Goal: Task Accomplishment & Management: Complete application form

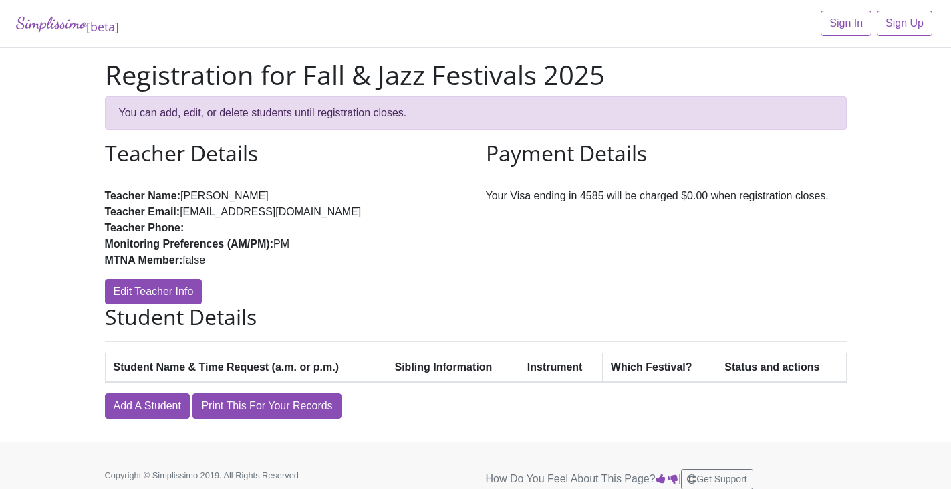
scroll to position [11, 0]
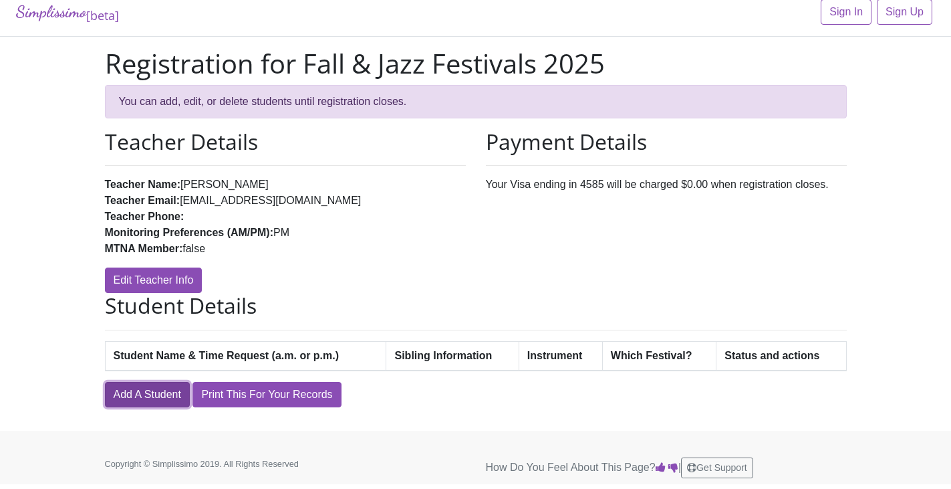
click at [176, 397] on link "Add A Student" at bounding box center [147, 394] width 85 height 25
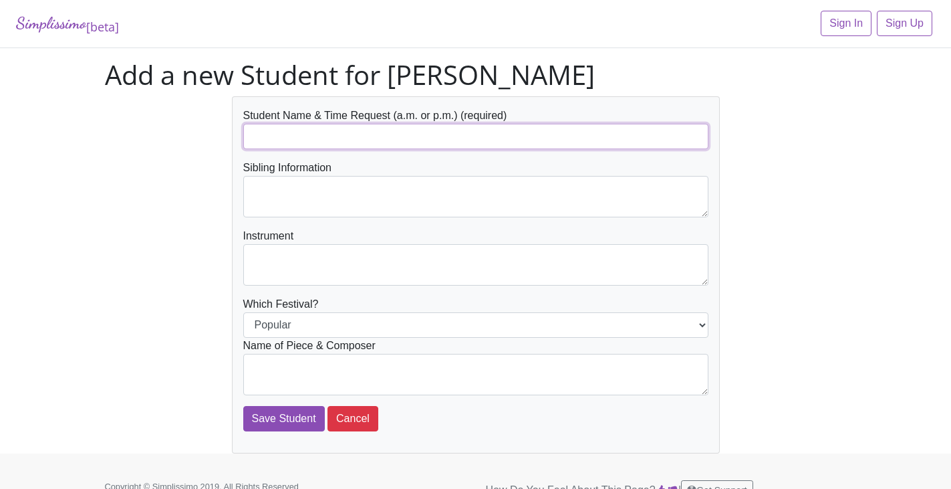
click at [329, 134] on input "text" at bounding box center [475, 136] width 465 height 25
click at [317, 138] on input "Millie Malone AM" at bounding box center [475, 136] width 465 height 25
click at [342, 138] on input "Millie Malone (AM" at bounding box center [475, 136] width 465 height 25
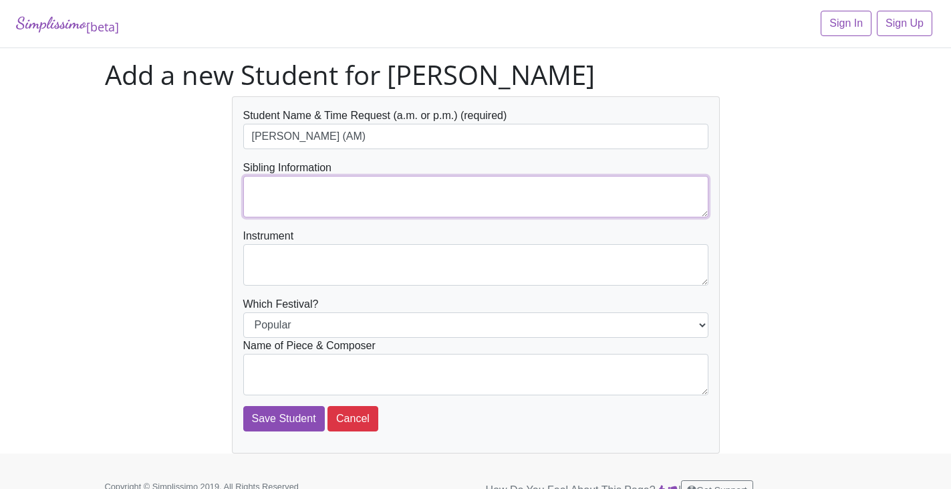
click at [305, 188] on textarea at bounding box center [475, 196] width 465 height 41
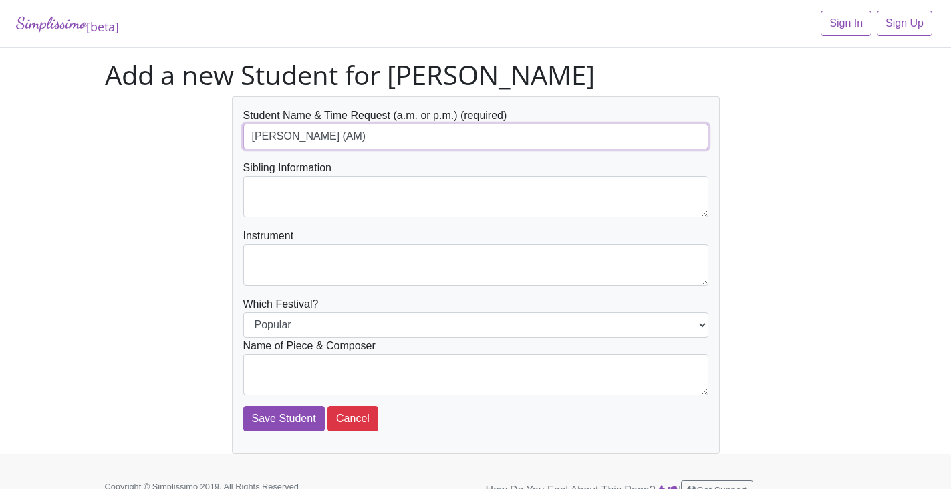
click at [313, 134] on input "Millie Malone (AM)" at bounding box center [475, 136] width 465 height 25
type input "Millie Johnson(AM)"
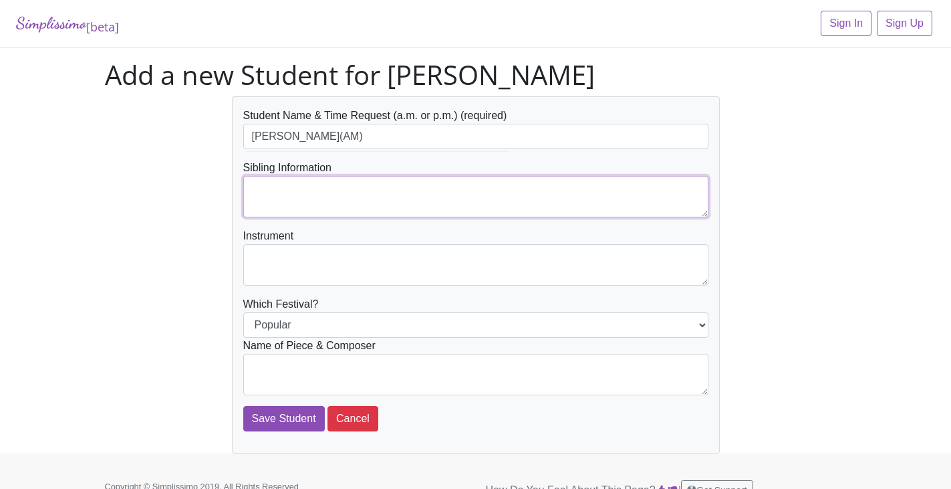
click at [259, 188] on textarea at bounding box center [475, 196] width 465 height 41
type textarea "[PERSON_NAME] [PERSON_NAME]"
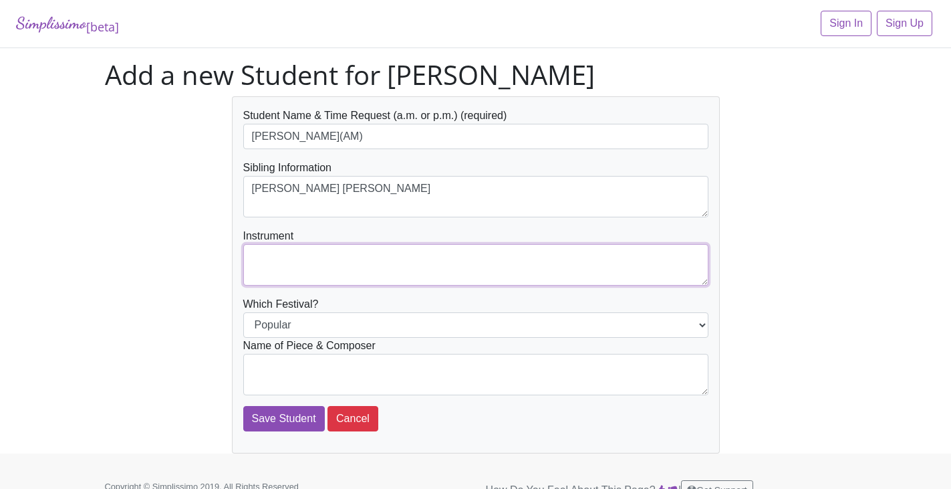
click at [250, 259] on textarea at bounding box center [475, 264] width 465 height 41
type textarea "Piano"
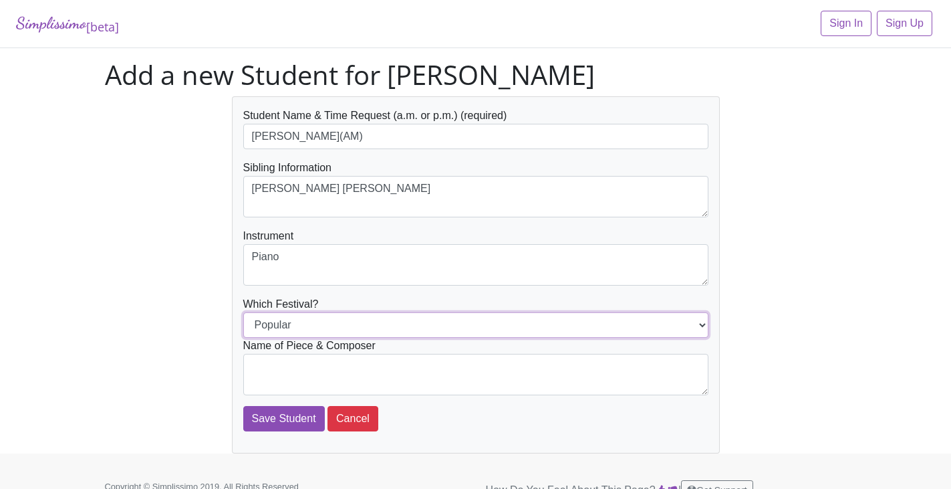
click at [699, 321] on select "Popular Jazz" at bounding box center [475, 324] width 465 height 25
select select "Jazz"
click at [243, 312] on select "Popular Jazz" at bounding box center [475, 324] width 465 height 25
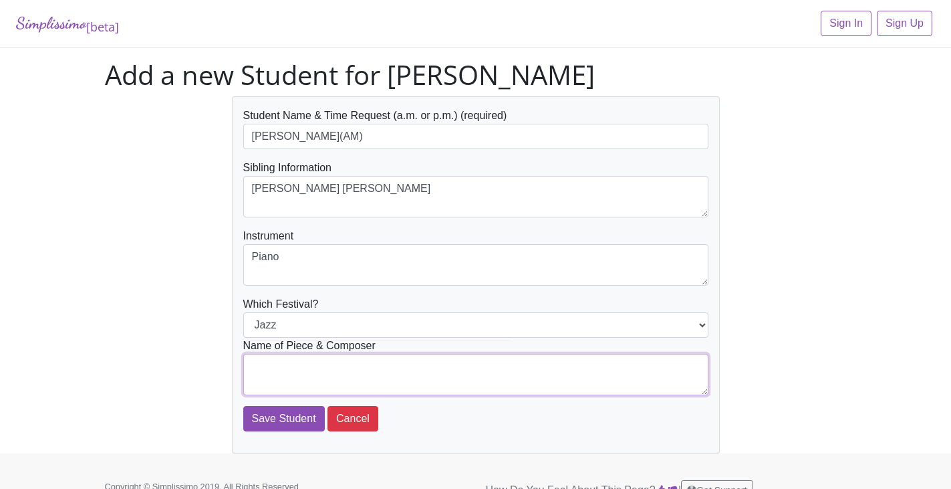
click at [561, 365] on textarea at bounding box center [475, 374] width 465 height 41
type textarea "h"
type textarea "The Way You Look Tonight"
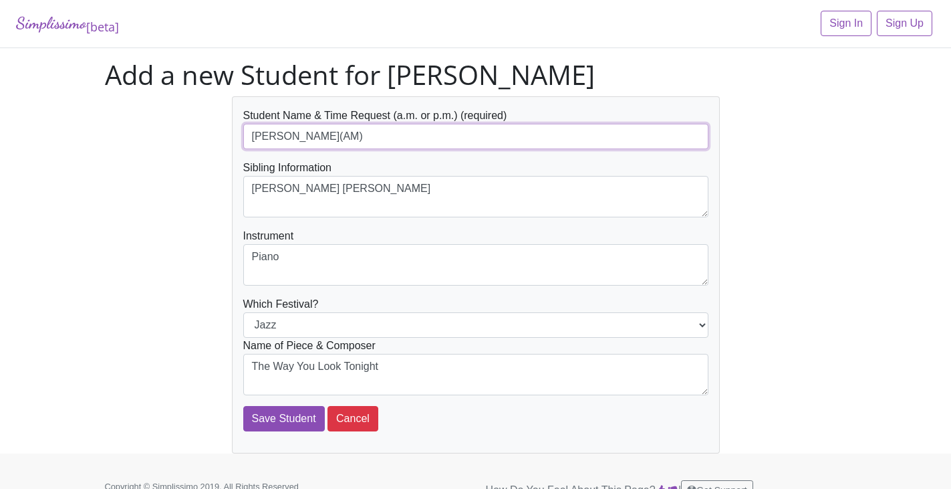
click at [319, 136] on input "Millie Johnson(AM)" at bounding box center [475, 136] width 465 height 25
type input "[PERSON_NAME] (AM)"
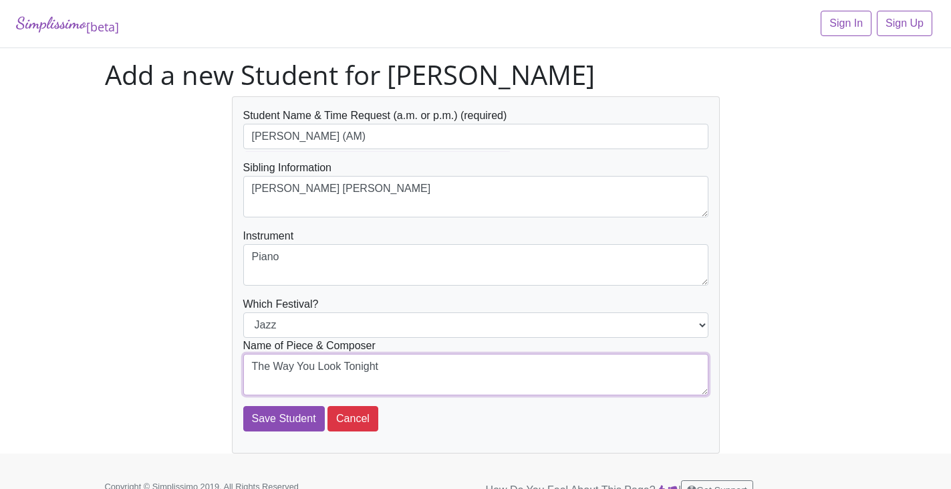
click at [408, 366] on textarea "The Way You Look Tonight" at bounding box center [475, 374] width 465 height 41
type textarea "The Way You Look Tonight -Jerome Kern"
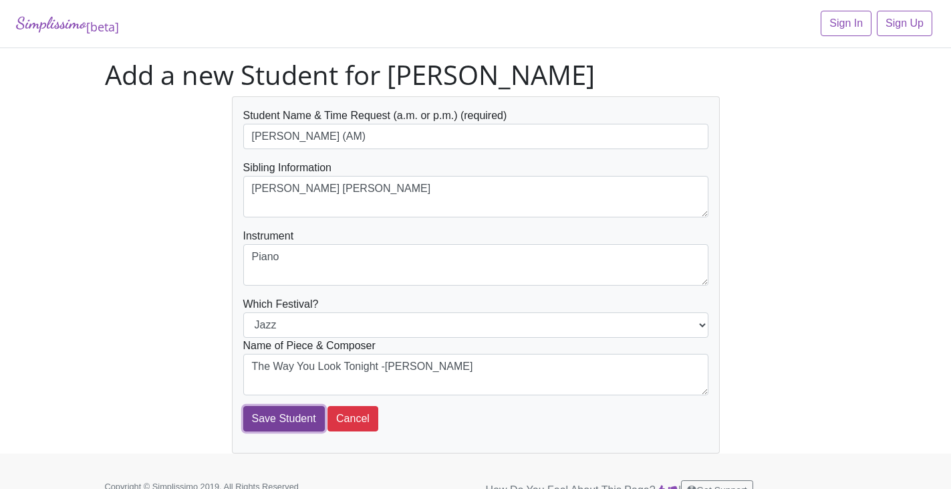
click at [276, 414] on input "Save Student" at bounding box center [284, 418] width 82 height 25
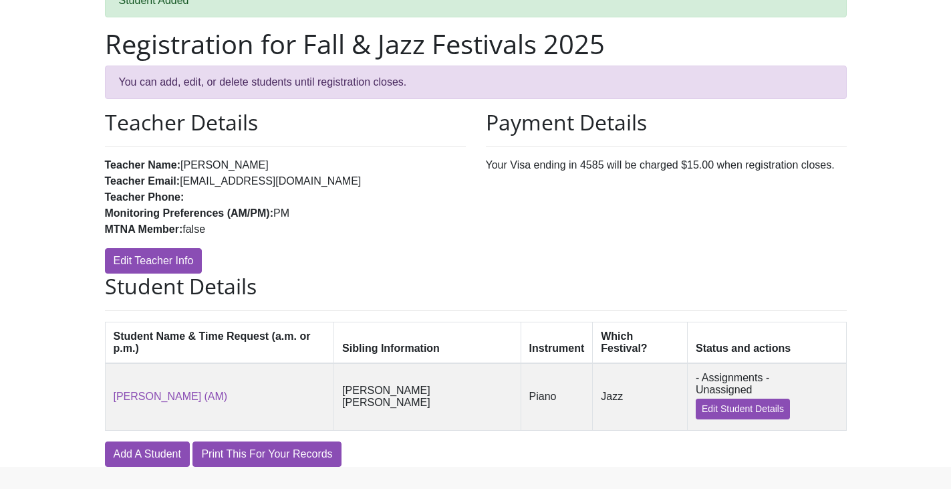
scroll to position [91, 0]
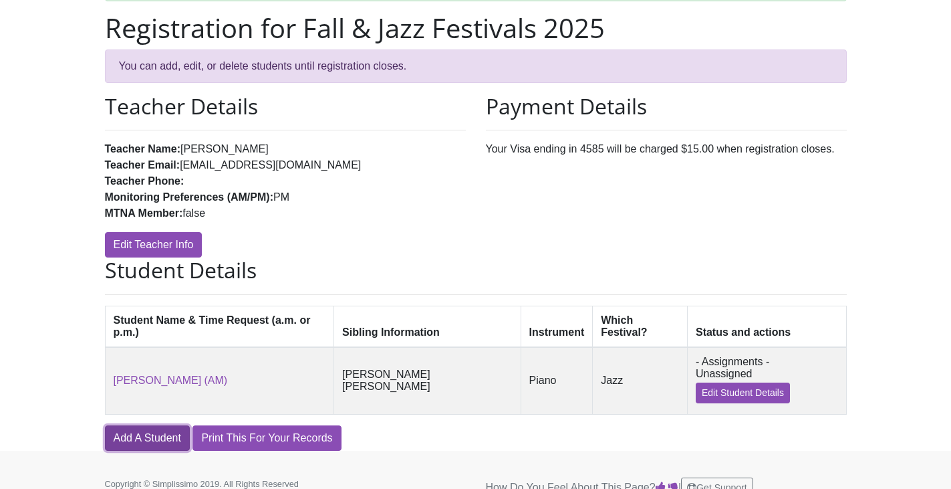
click at [140, 425] on link "Add A Student" at bounding box center [147, 437] width 85 height 25
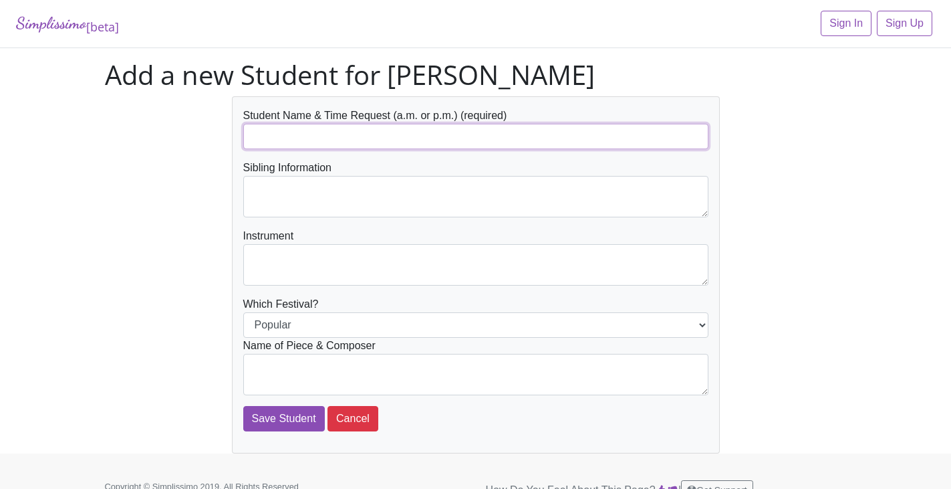
click at [261, 131] on input "text" at bounding box center [475, 136] width 465 height 25
type input "[PERSON_NAME]"
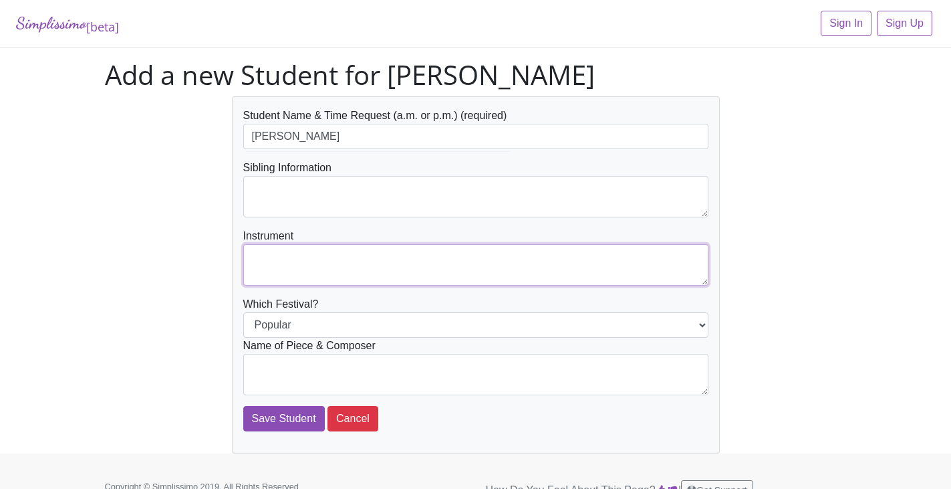
click at [289, 251] on textarea at bounding box center [475, 264] width 465 height 41
type textarea "Piano"
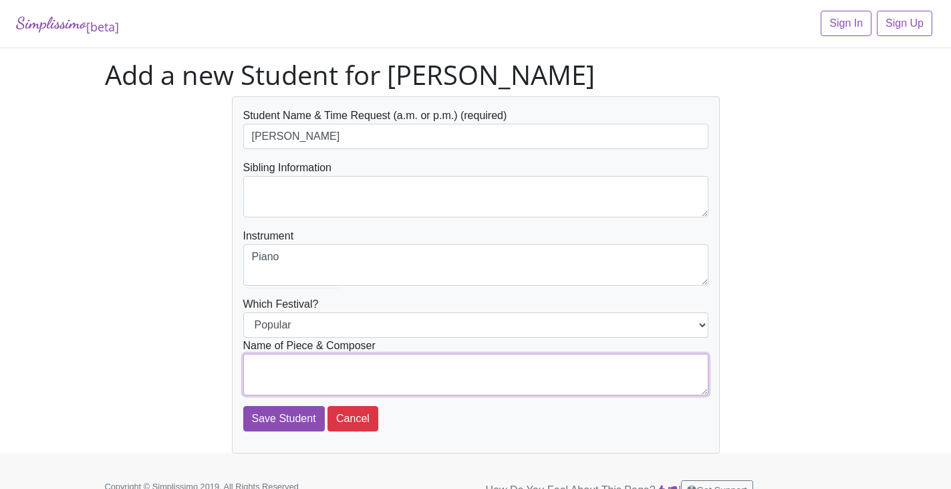
click at [569, 369] on textarea at bounding box center [475, 374] width 465 height 41
type textarea "The Legend of Zelda-Revali's Theme - [PERSON_NAME]"
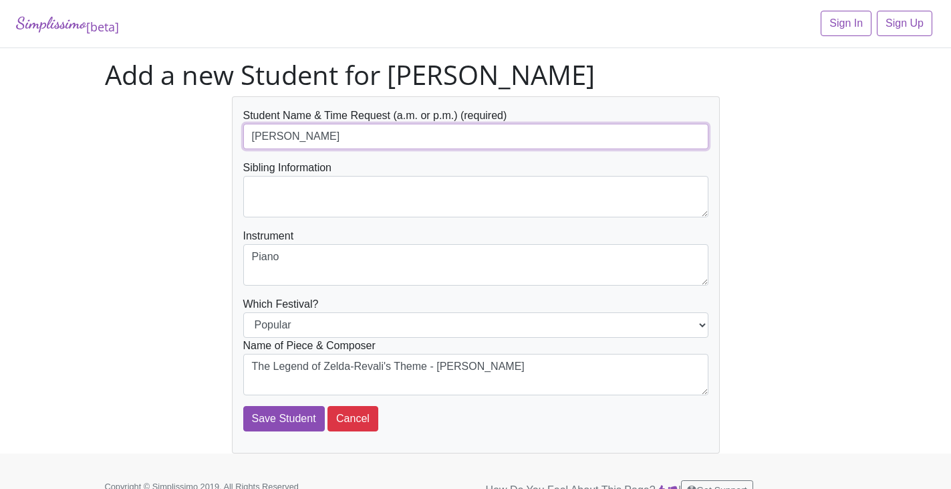
click at [336, 145] on input "[PERSON_NAME]" at bounding box center [475, 136] width 465 height 25
type input "[PERSON_NAME] (PM)"
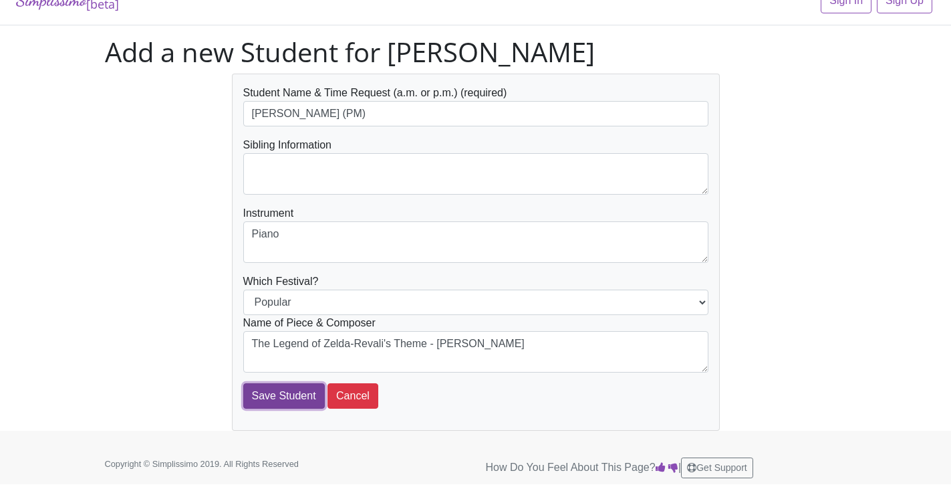
click at [267, 401] on input "Save Student" at bounding box center [284, 395] width 82 height 25
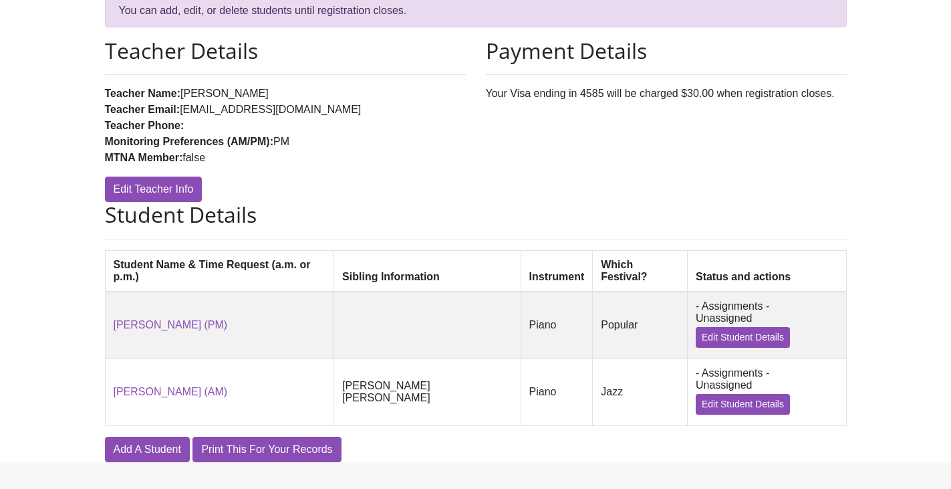
scroll to position [148, 0]
